Goal: Transaction & Acquisition: Purchase product/service

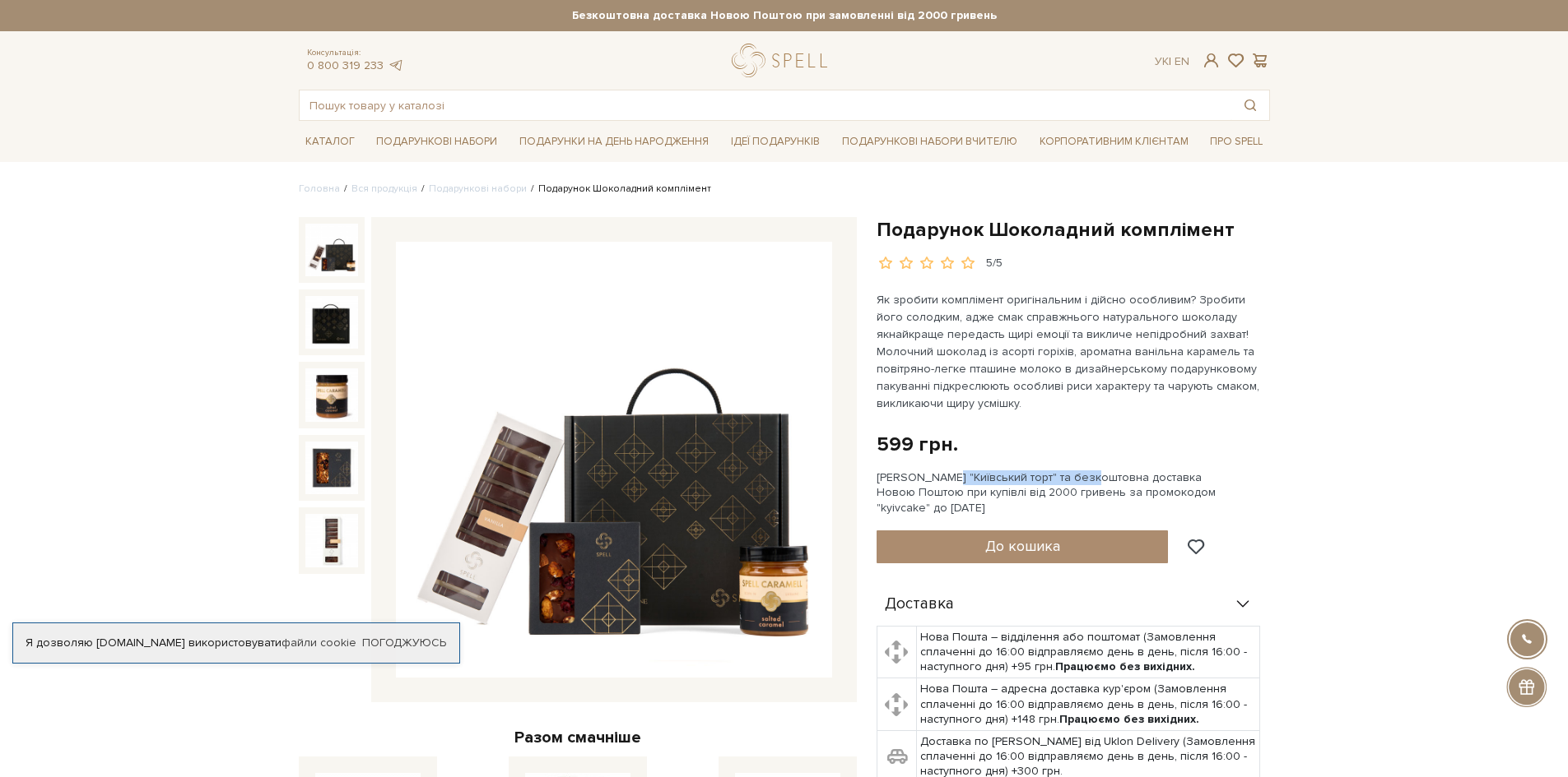
drag, startPoint x: 903, startPoint y: 477, endPoint x: 1047, endPoint y: 480, distance: 144.0
click at [1047, 480] on div "Сет Цукерок "Київський торт" та безкоштовна доставка Новою Поштою при купівлі в…" at bounding box center [1073, 494] width 393 height 46
click at [1075, 485] on div "Сет Цукерок "Київський торт" та безкоштовна доставка Новою Поштою при купівлі в…" at bounding box center [1073, 494] width 393 height 46
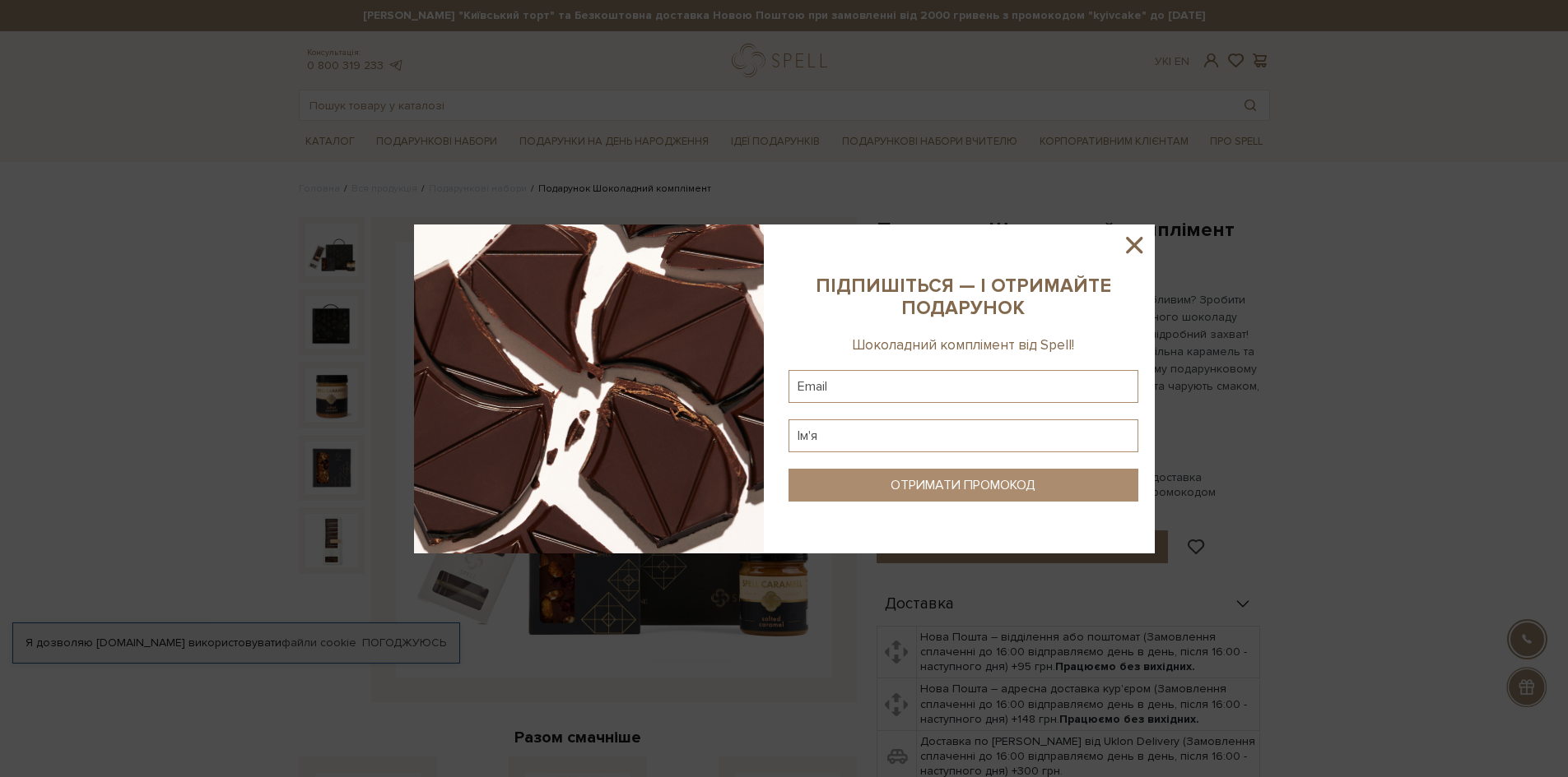
click at [1136, 246] on icon at bounding box center [1134, 245] width 17 height 17
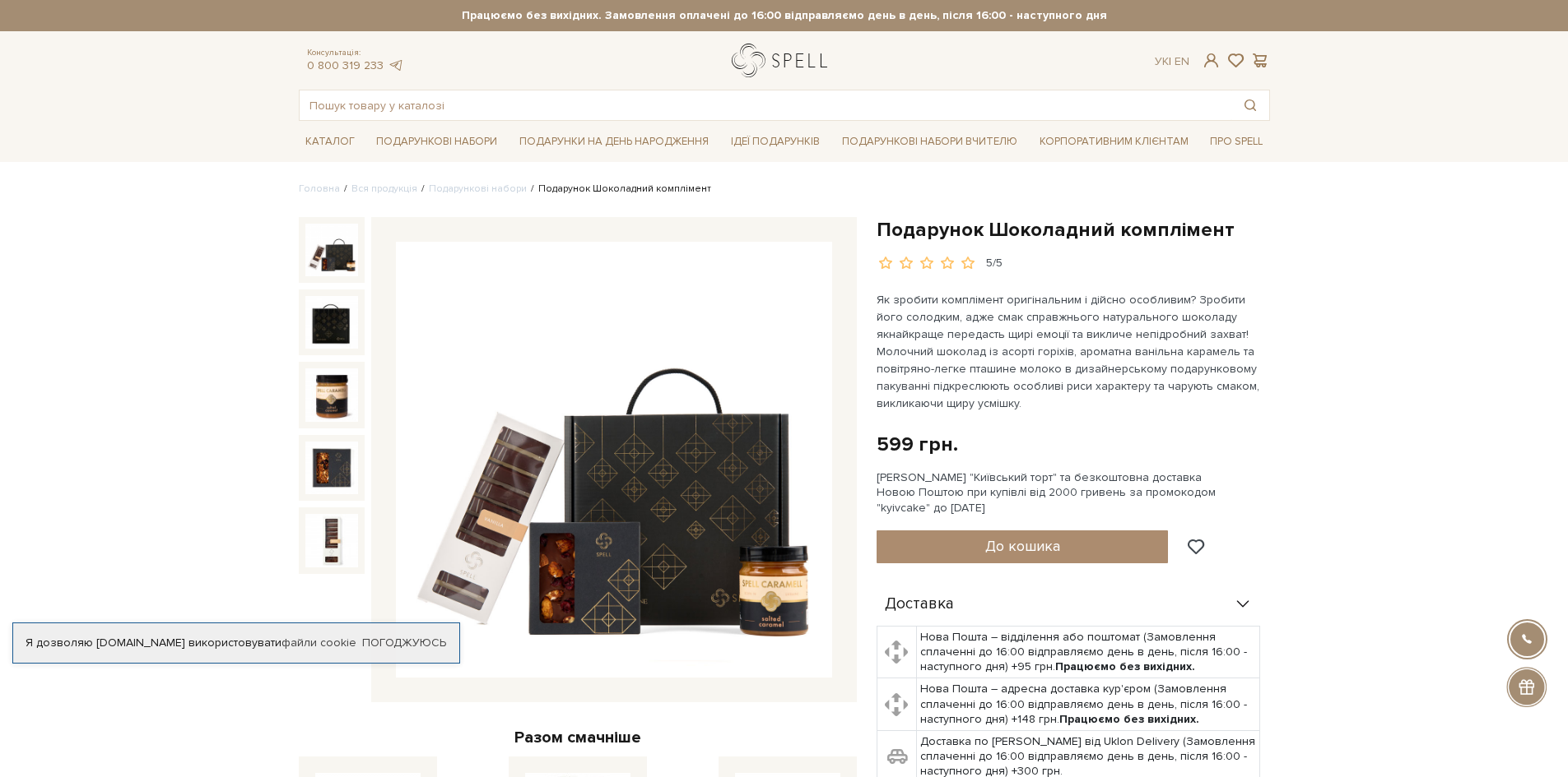
click at [799, 61] on link "logo" at bounding box center [783, 61] width 103 height 33
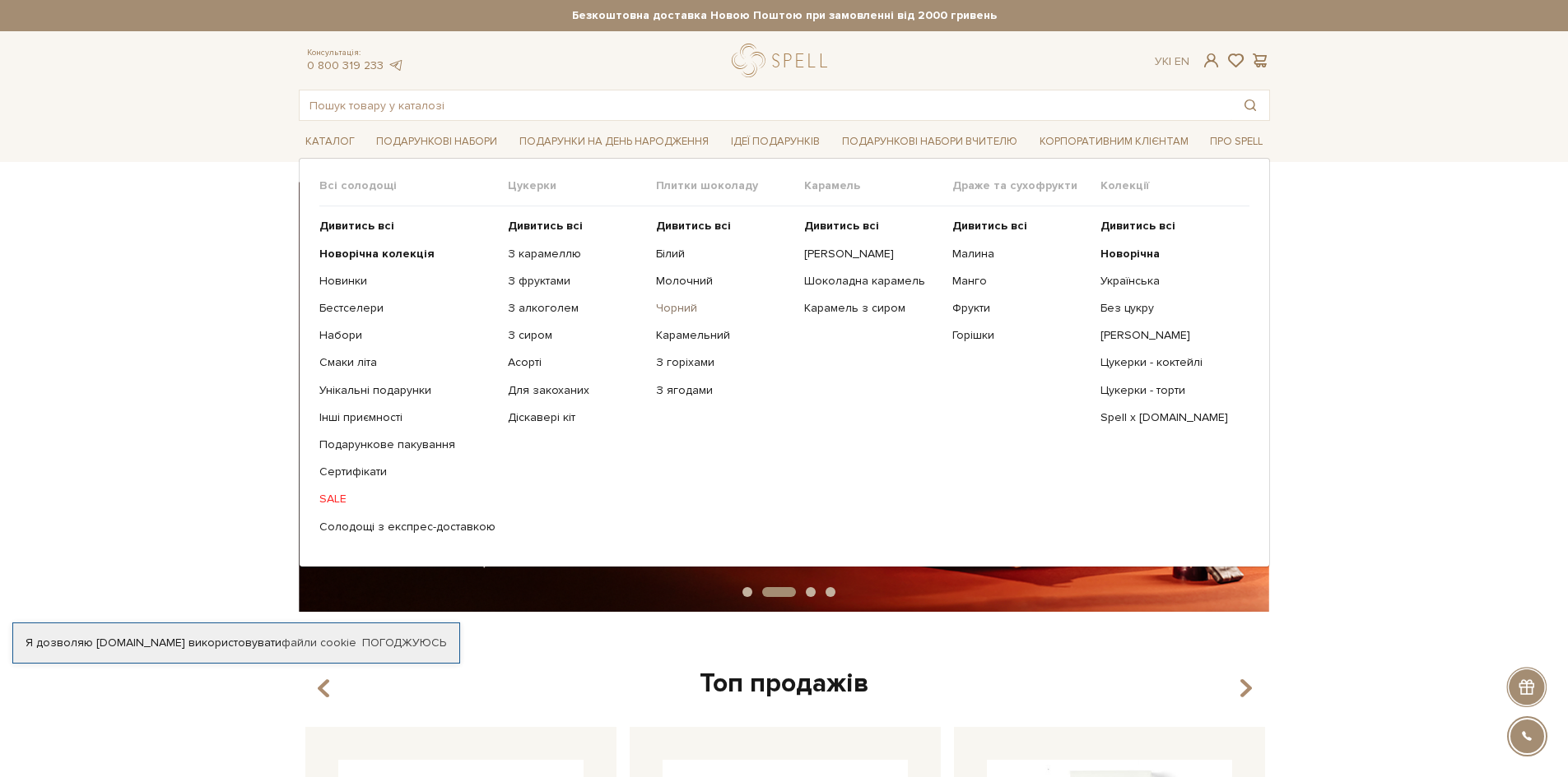
click at [658, 306] on link "Чорний" at bounding box center [724, 308] width 136 height 15
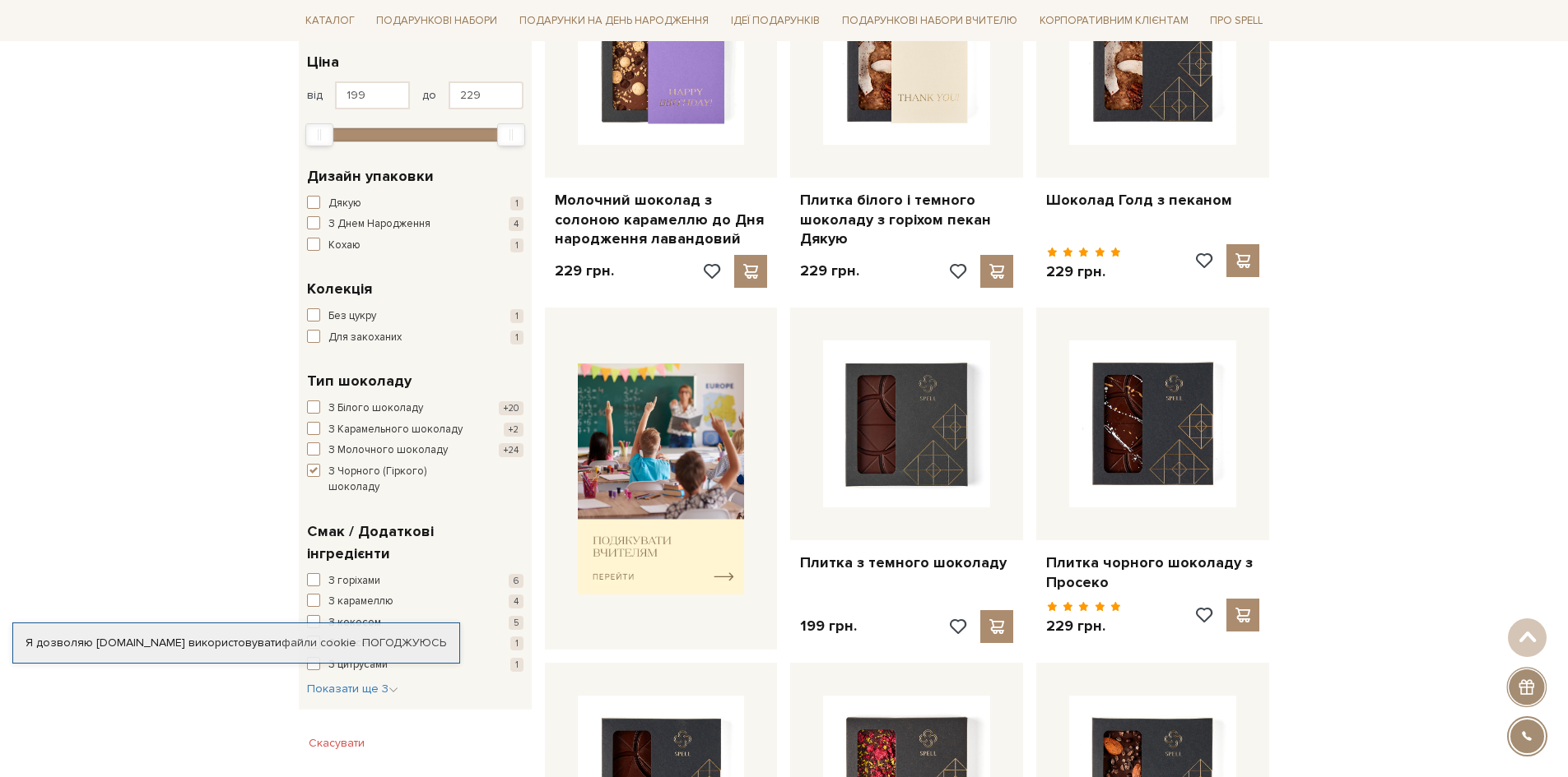
scroll to position [411, 0]
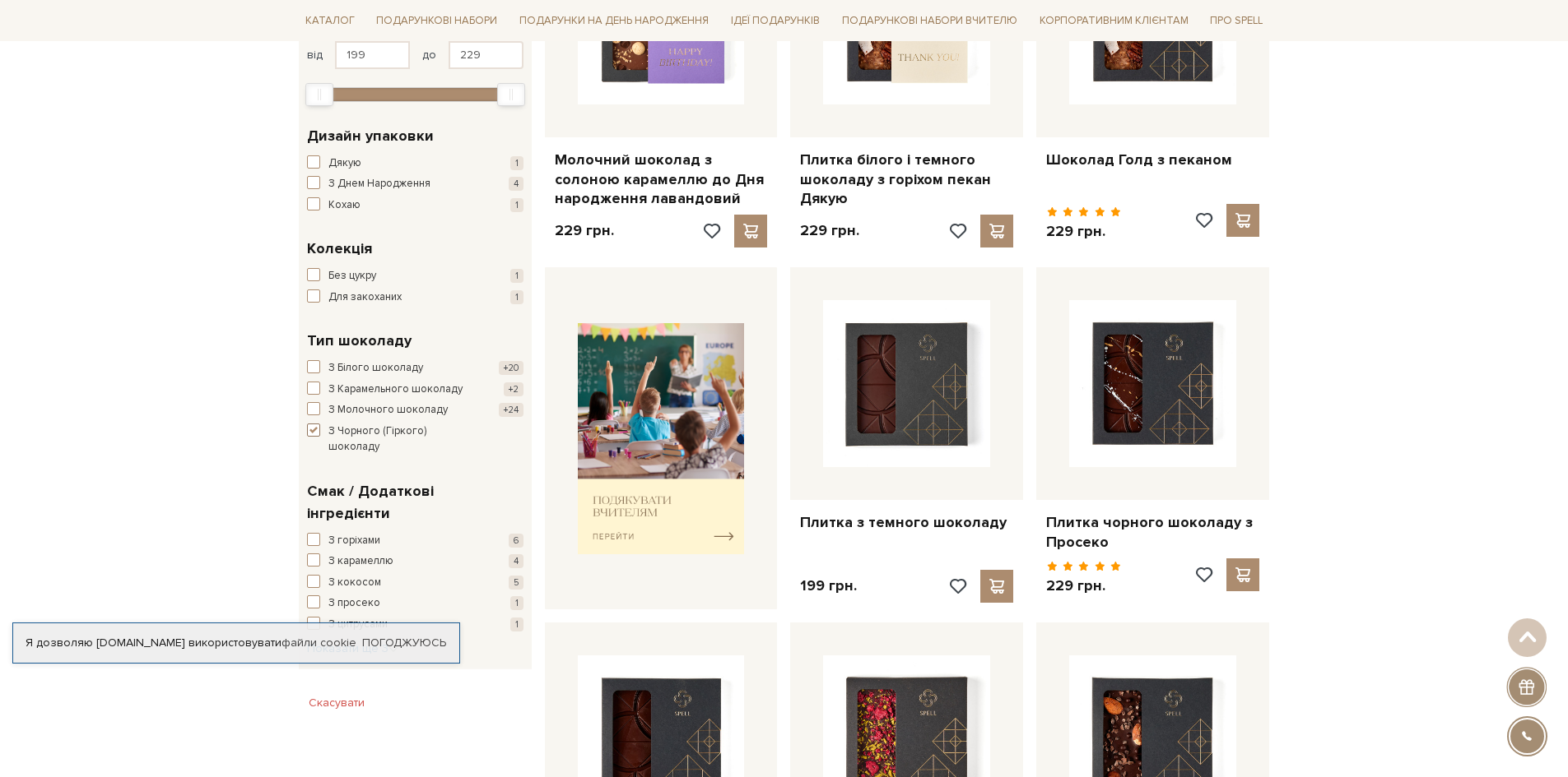
click at [313, 431] on span "button" at bounding box center [313, 430] width 13 height 13
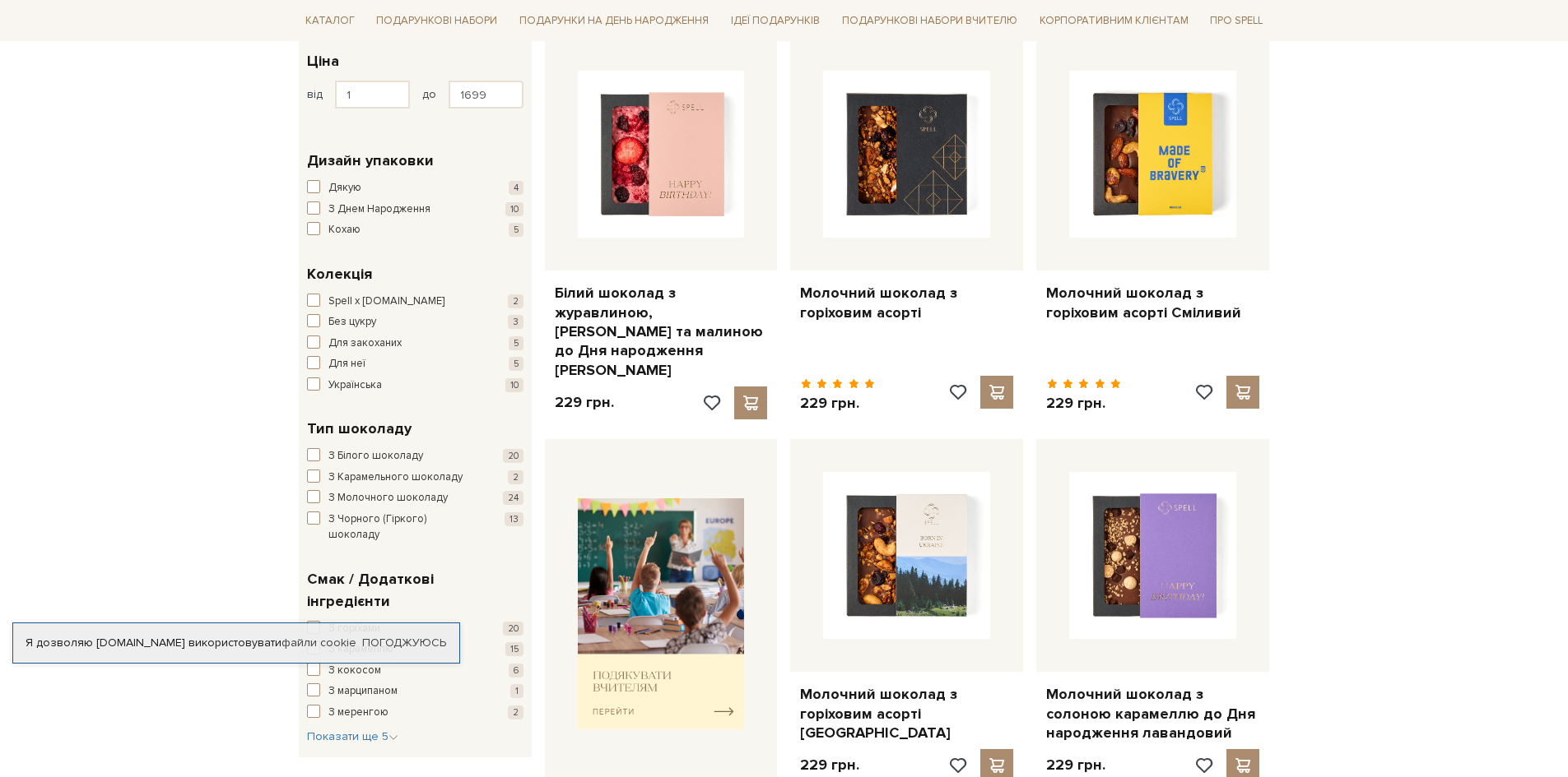
scroll to position [411, 0]
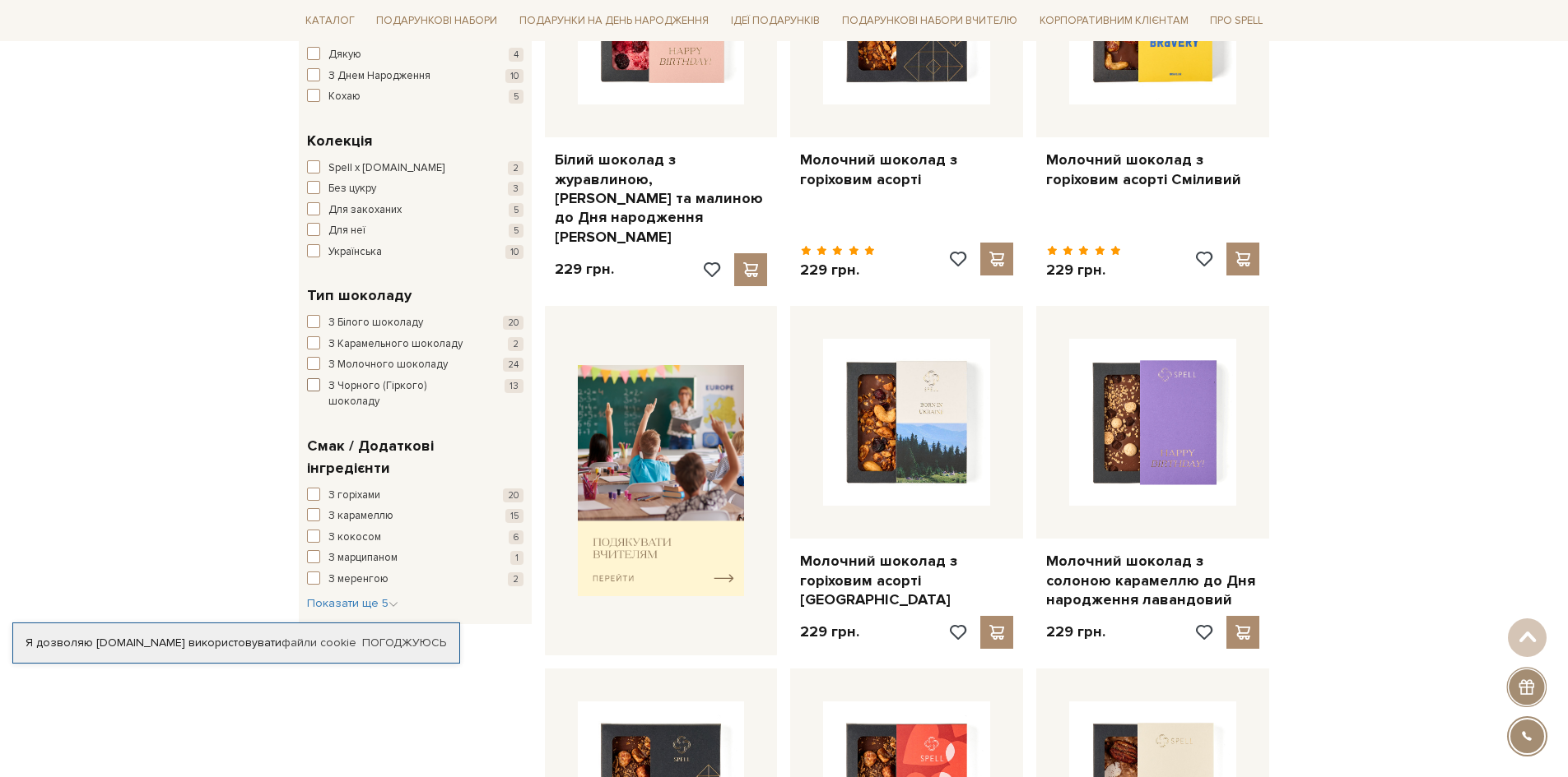
click at [339, 385] on span "З Чорного (Гіркого) шоколаду" at bounding box center [403, 395] width 150 height 32
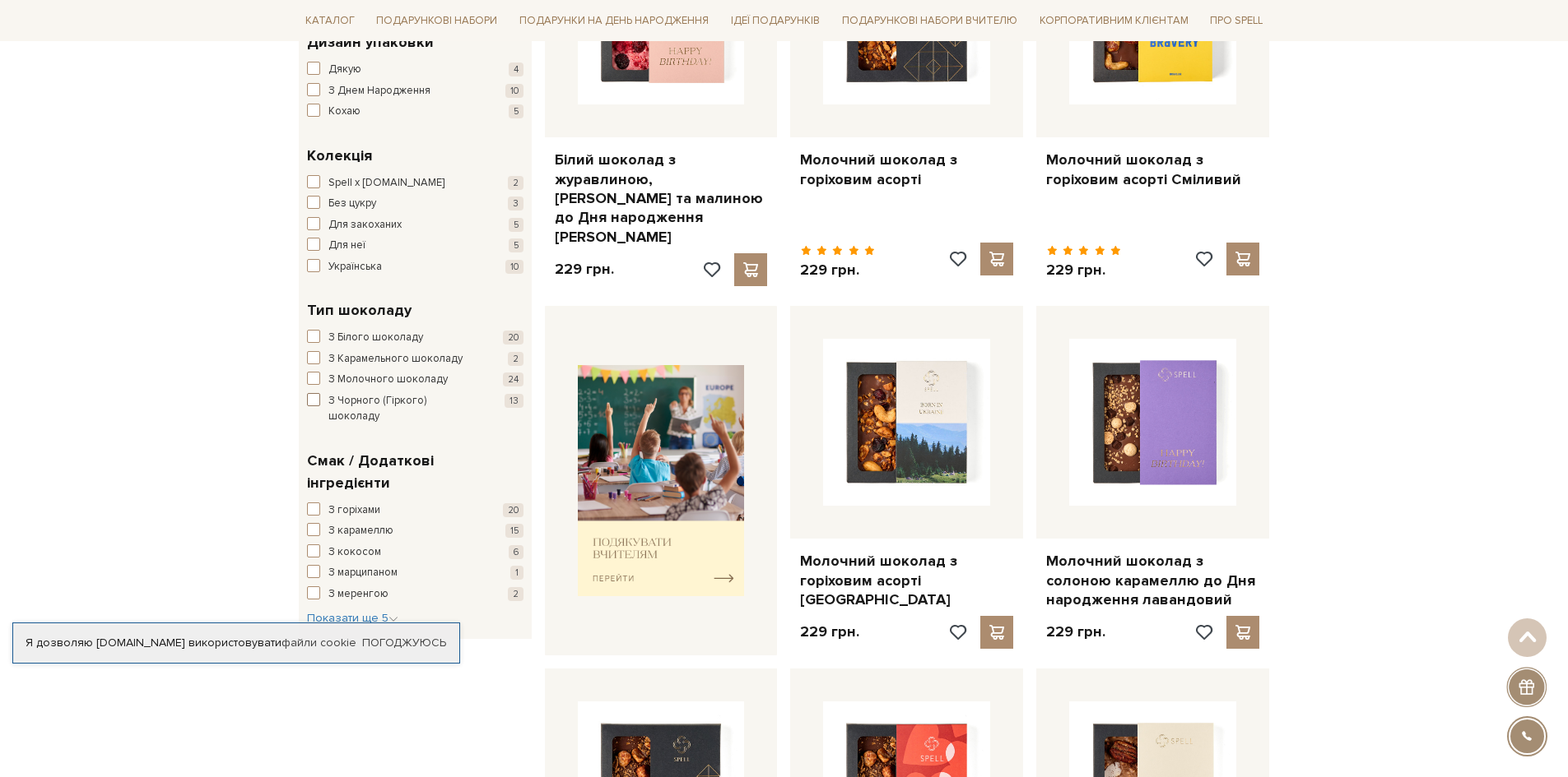
click at [314, 402] on span "button" at bounding box center [313, 399] width 13 height 13
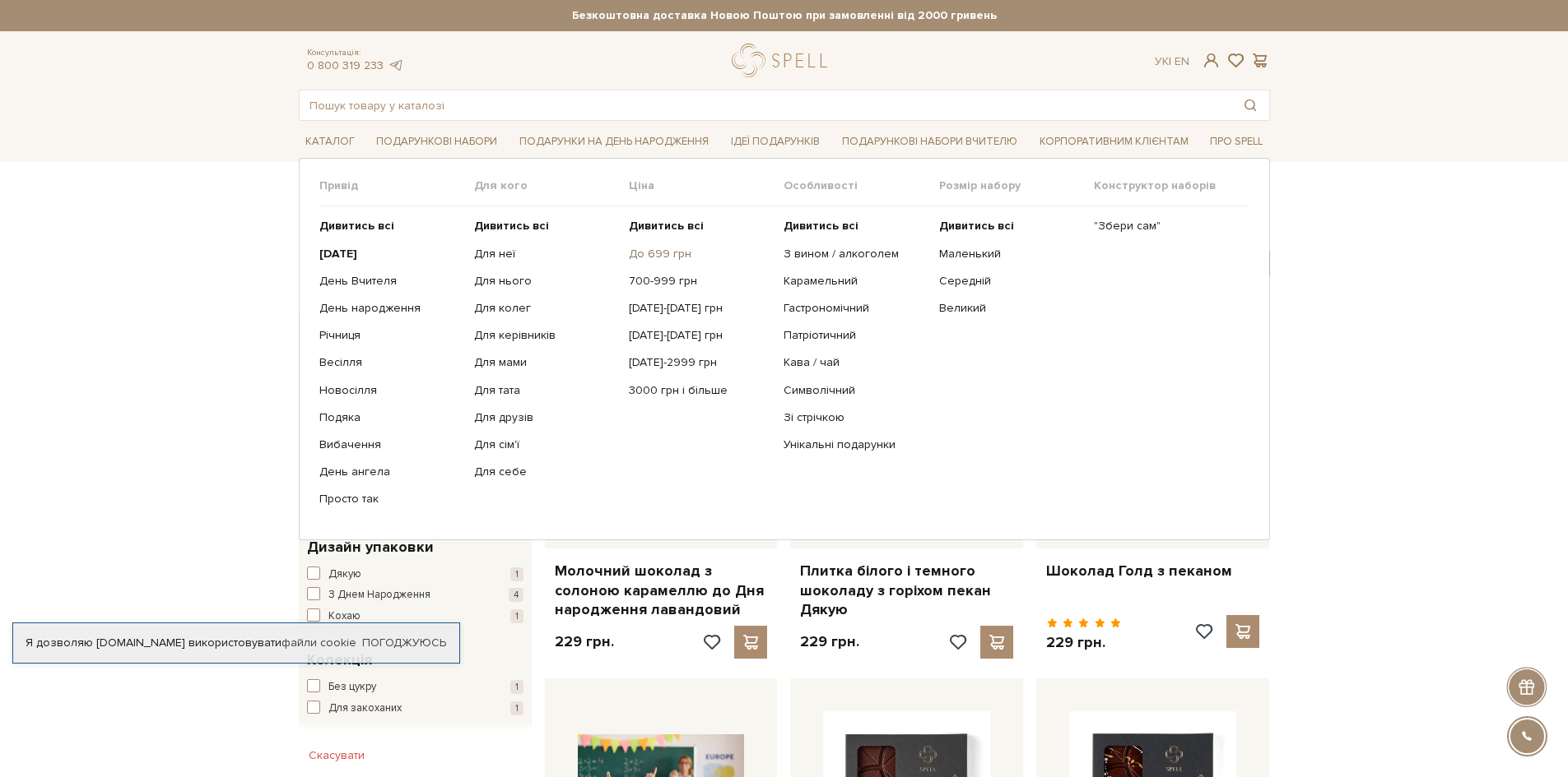
click at [655, 253] on link "До 699 грн" at bounding box center [700, 253] width 142 height 15
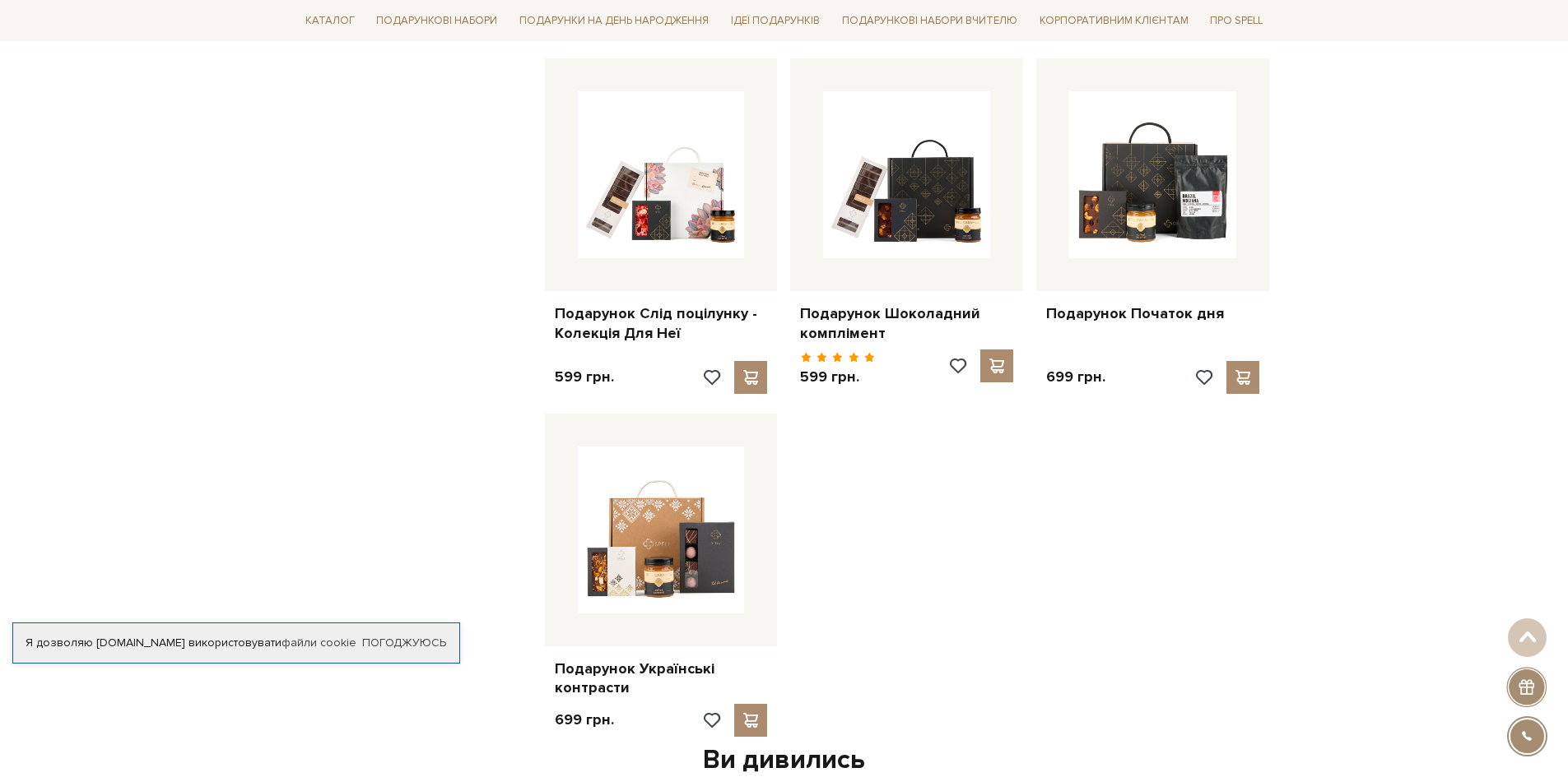
scroll to position [1316, 0]
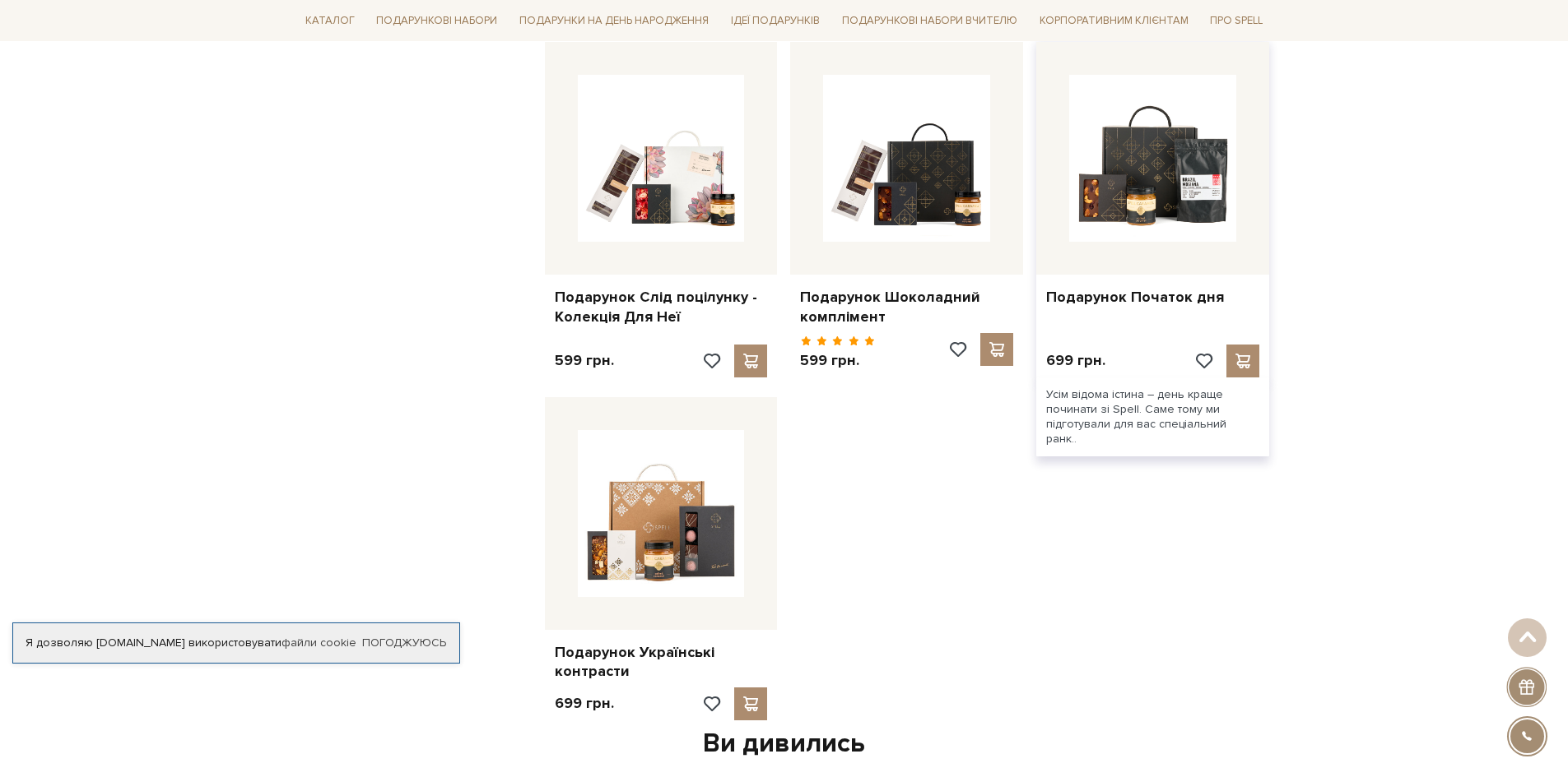
click at [1134, 274] on div "Подарунок Початок дня" at bounding box center [1152, 294] width 233 height 39
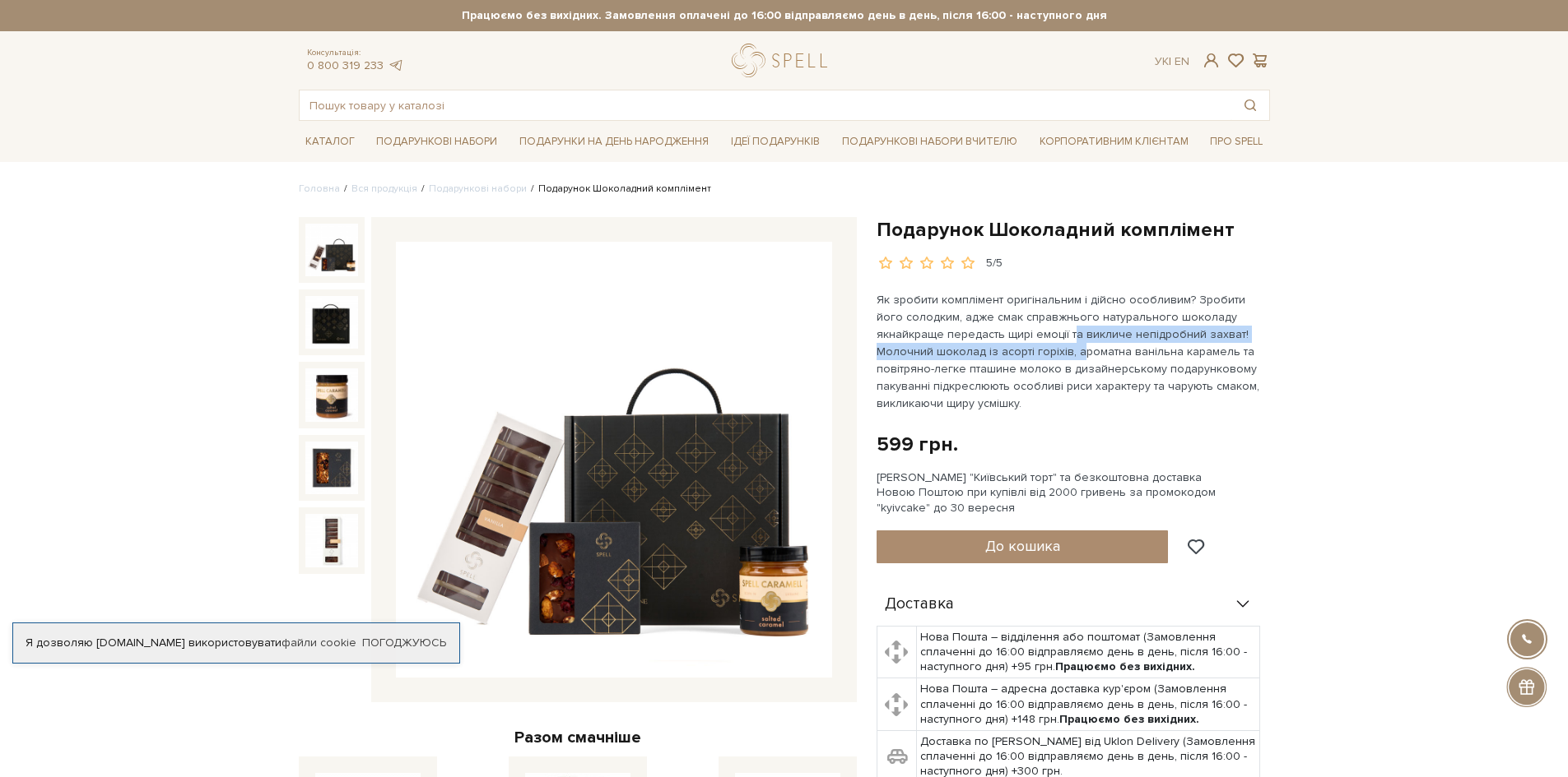
drag, startPoint x: 1004, startPoint y: 338, endPoint x: 1022, endPoint y: 353, distance: 23.4
click at [1022, 353] on p "Як зробити комплімент оригінальним і дійсно особливим? Зробити його солодким, а…" at bounding box center [1070, 352] width 386 height 121
click at [1110, 341] on p "Як зробити комплімент оригінальним і дійсно особливим? Зробити його солодким, а…" at bounding box center [1070, 352] width 386 height 121
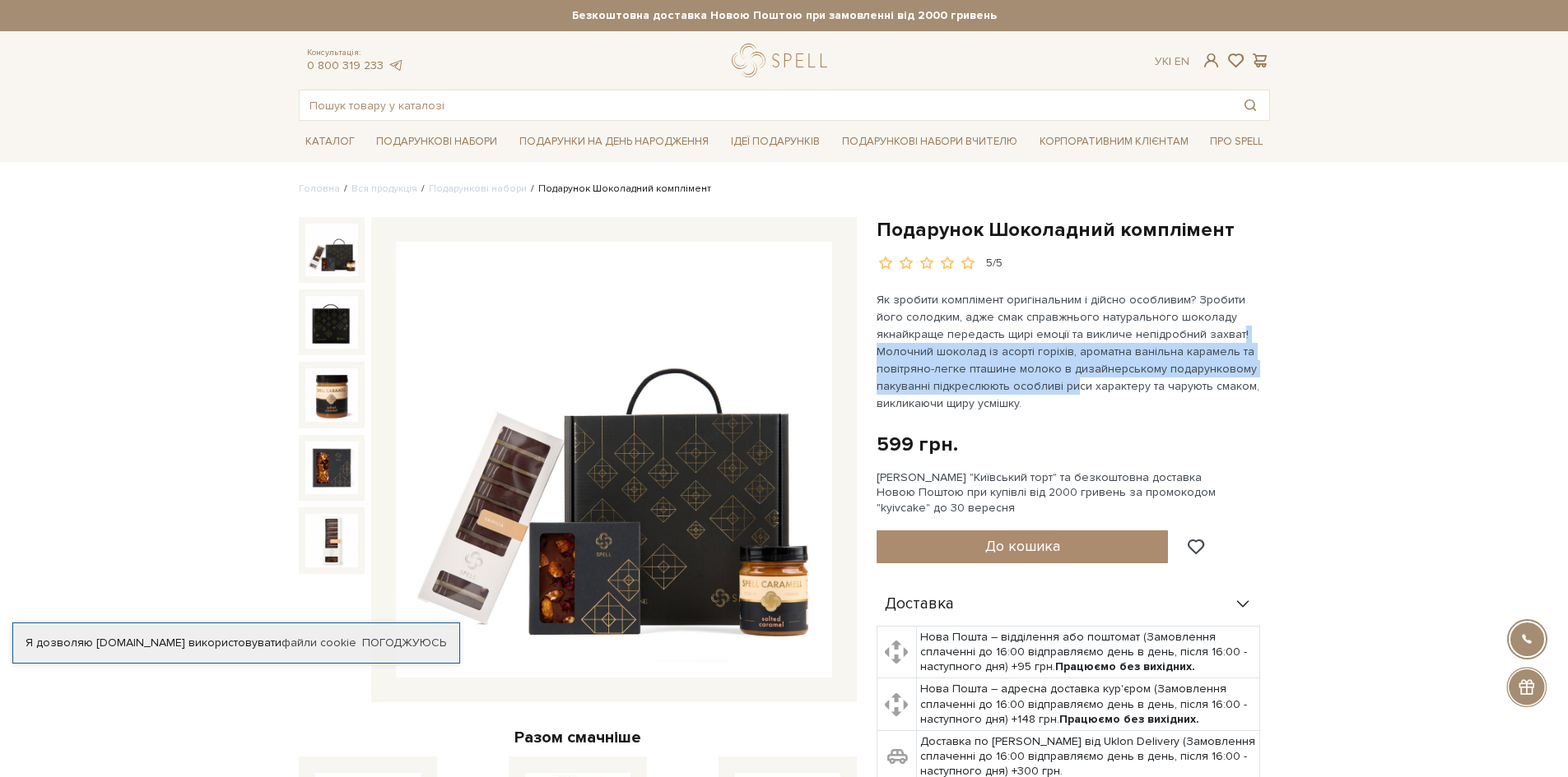
drag, startPoint x: 1162, startPoint y: 333, endPoint x: 1015, endPoint y: 380, distance: 154.3
click at [1015, 380] on p "Як зробити комплімент оригінальним і дійсно особливим? Зробити його солодким, а…" at bounding box center [1070, 352] width 386 height 121
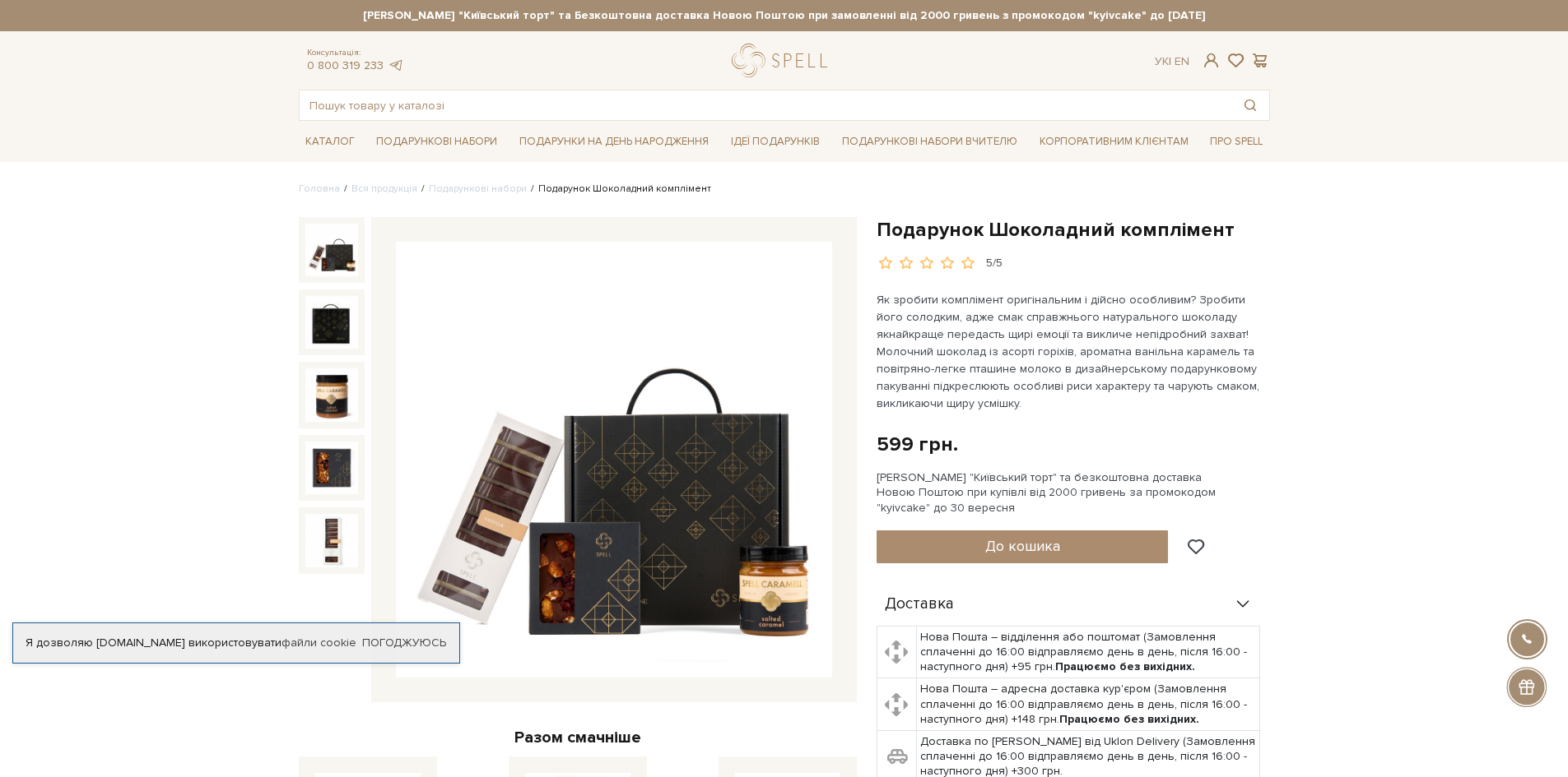
click at [1105, 403] on p "Як зробити комплімент оригінальним і дійсно особливим? Зробити його солодким, а…" at bounding box center [1070, 352] width 386 height 121
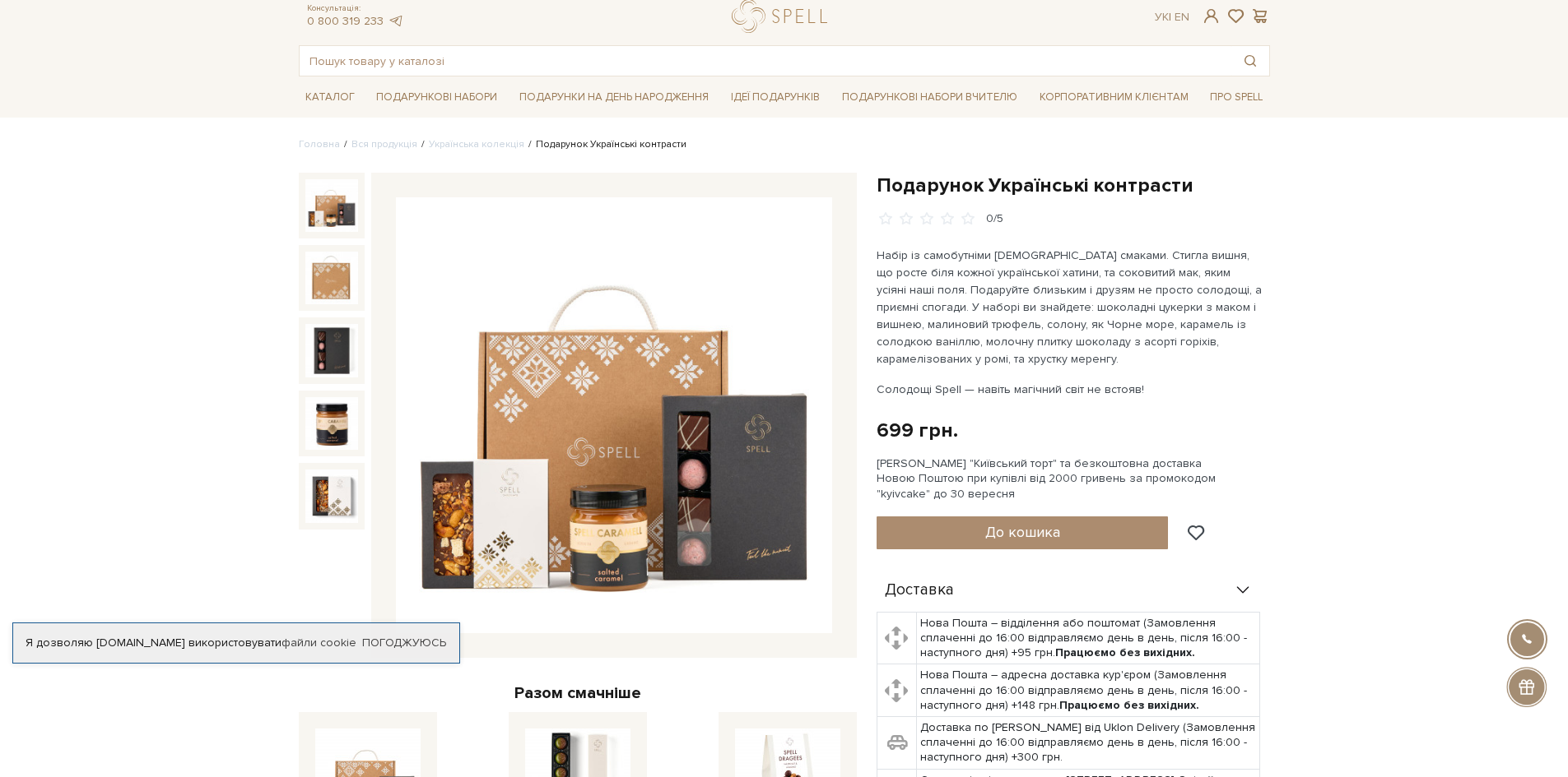
scroll to position [82, 0]
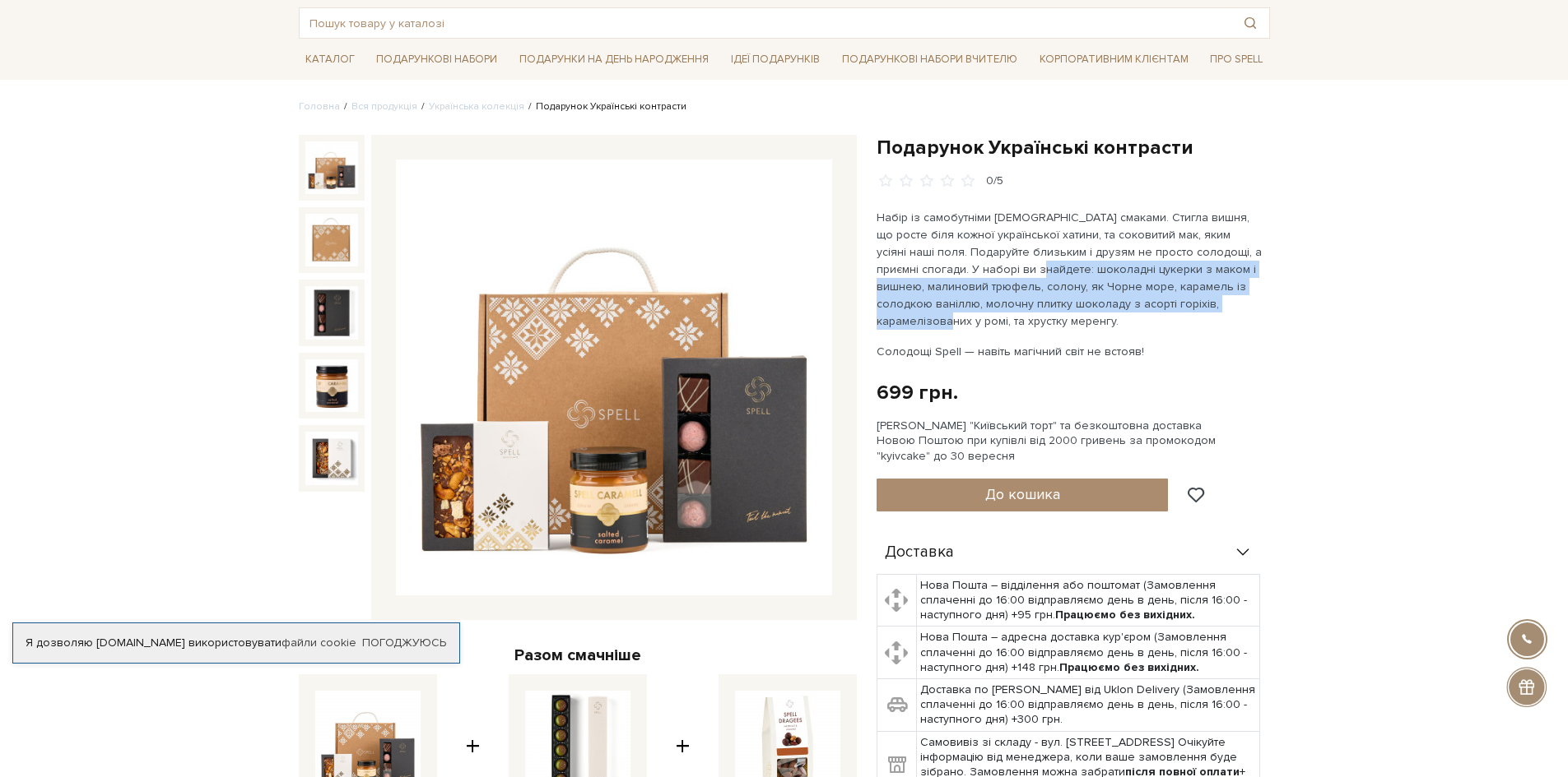
drag, startPoint x: 977, startPoint y: 264, endPoint x: 1208, endPoint y: 299, distance: 233.6
click at [1208, 299] on p "Набір із самобутніми українськими смаками. Стигла вишня, що росте біля кожної у…" at bounding box center [1070, 269] width 386 height 121
